Goal: Information Seeking & Learning: Understand process/instructions

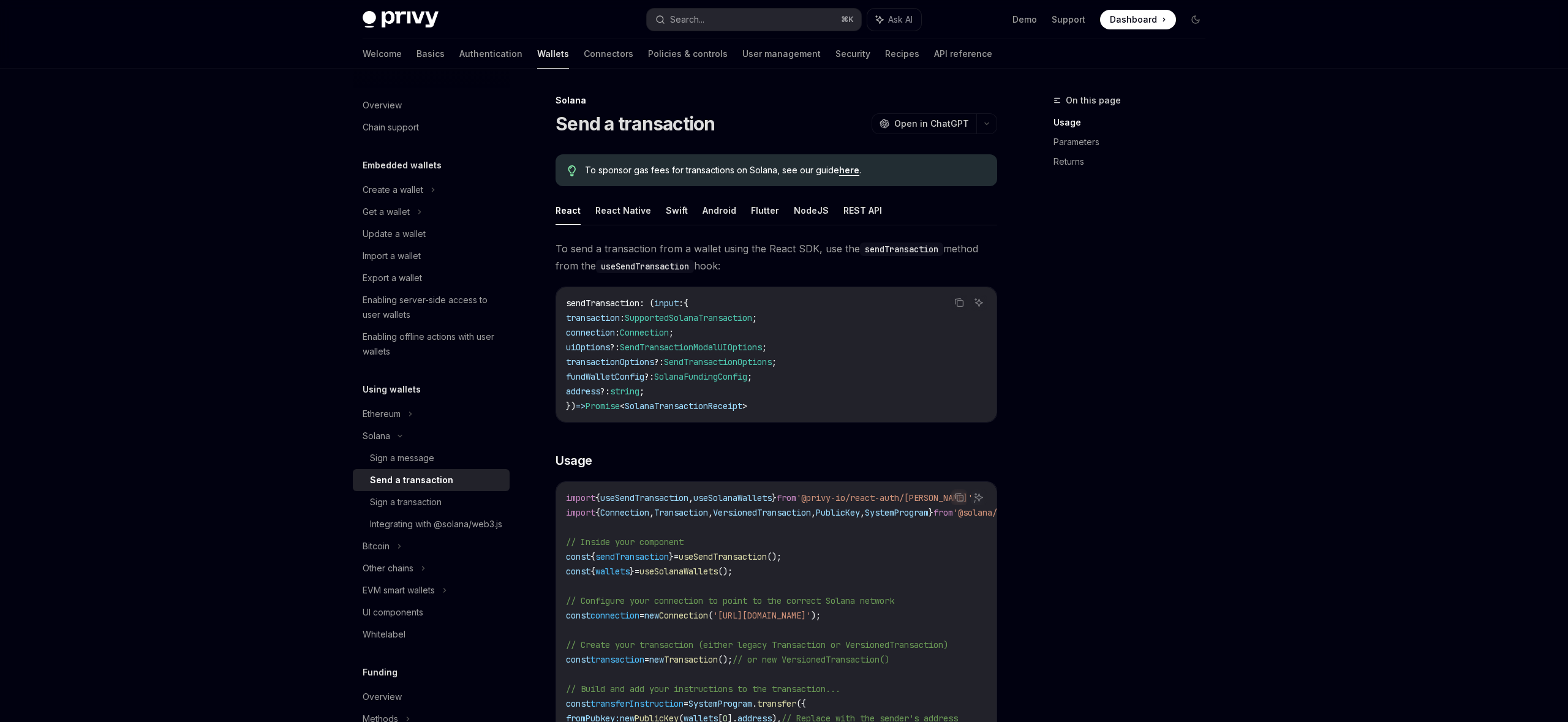
scroll to position [173, 0]
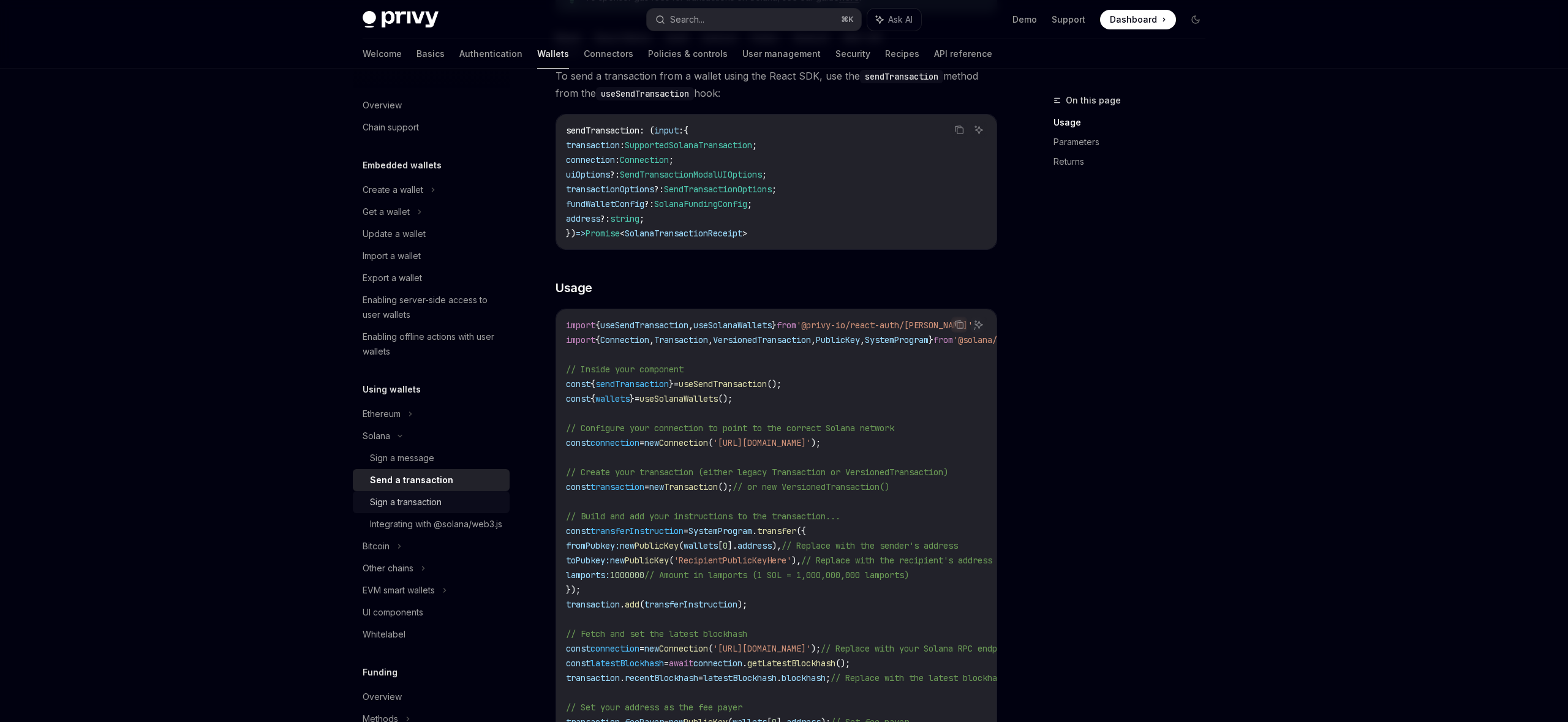
click at [407, 505] on div "Sign a transaction" at bounding box center [406, 502] width 72 height 15
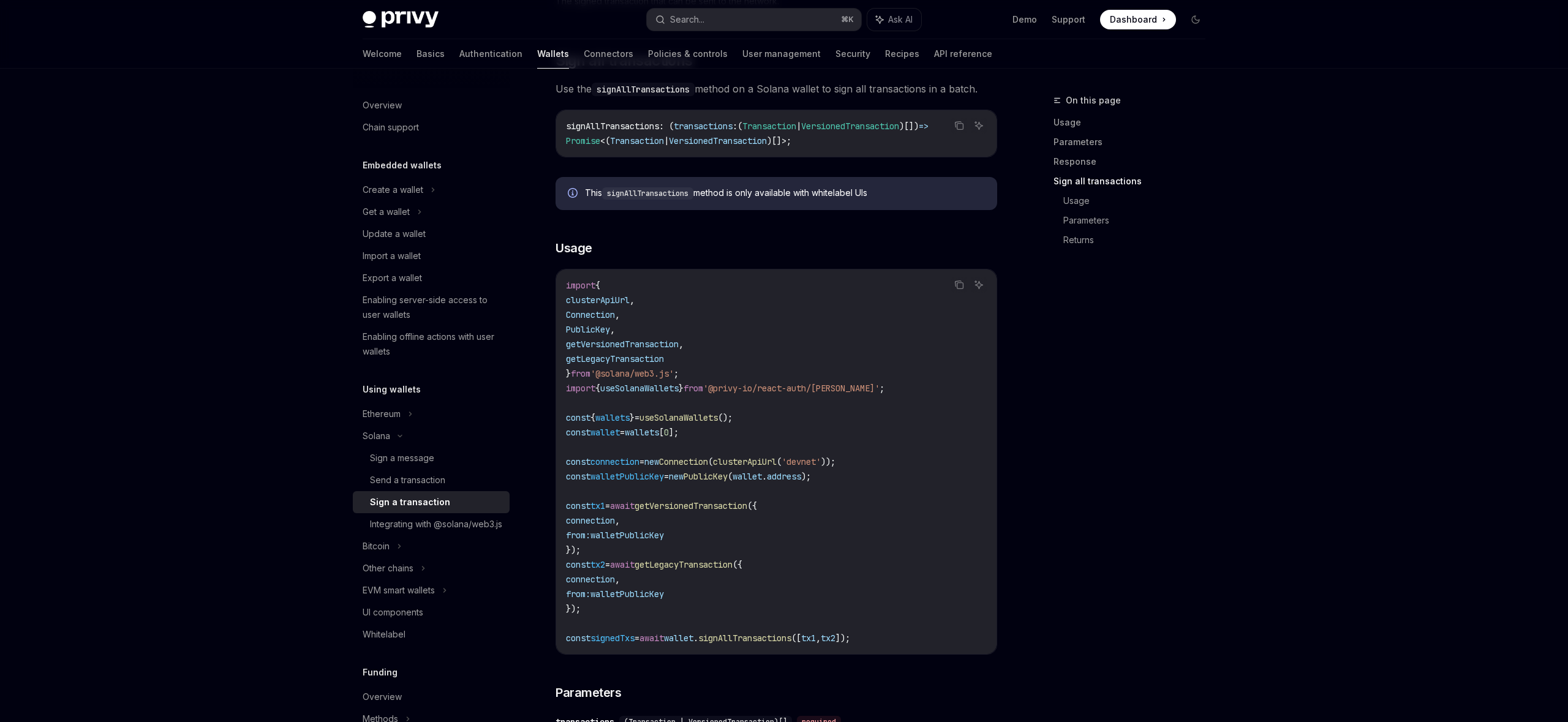
scroll to position [1374, 0]
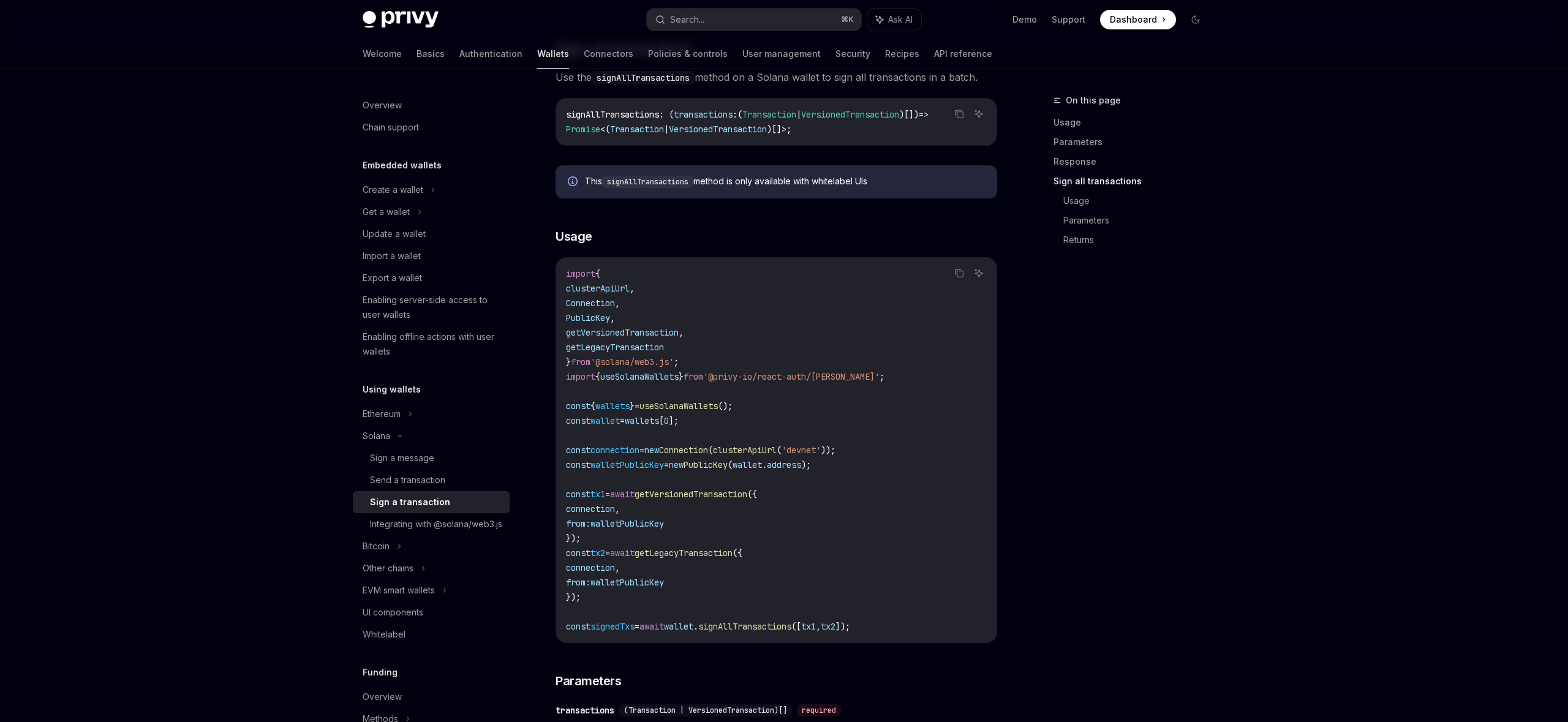
drag, startPoint x: 729, startPoint y: 185, endPoint x: 847, endPoint y: 194, distance: 118.3
click at [847, 195] on div "This signAllTransactions method is only available with whitelabel UIs" at bounding box center [776, 182] width 442 height 33
click at [794, 194] on div "This signAllTransactions method is only available with whitelabel UIs" at bounding box center [776, 182] width 442 height 33
click at [572, 186] on icon "Info" at bounding box center [574, 182] width 12 height 12
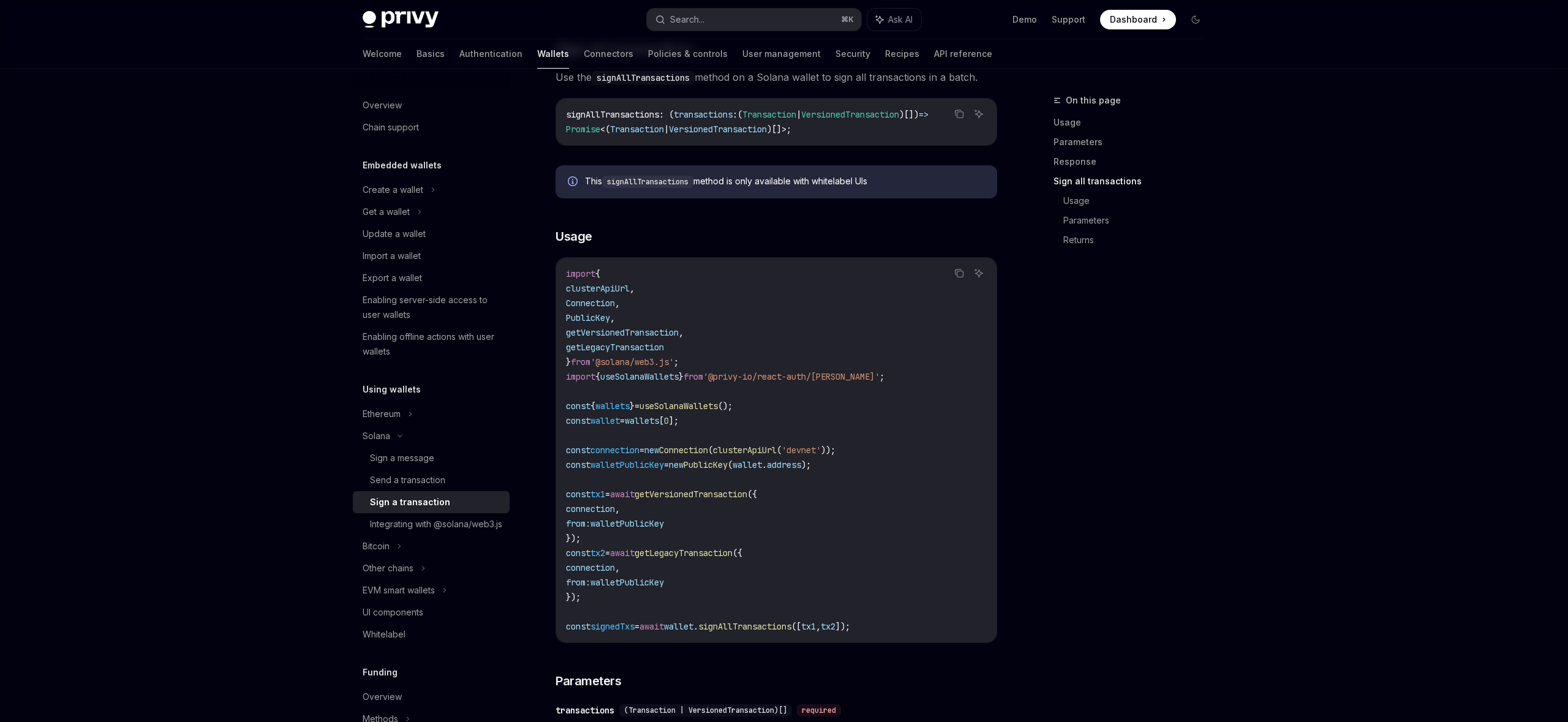
click at [726, 348] on code "import { clusterApiUrl , Connection , PublicKey , getVersionedTransaction , get…" at bounding box center [776, 450] width 421 height 367
click at [414, 481] on div "Send a transaction" at bounding box center [408, 480] width 75 height 15
type textarea "*"
